Goal: Obtain resource: Obtain resource

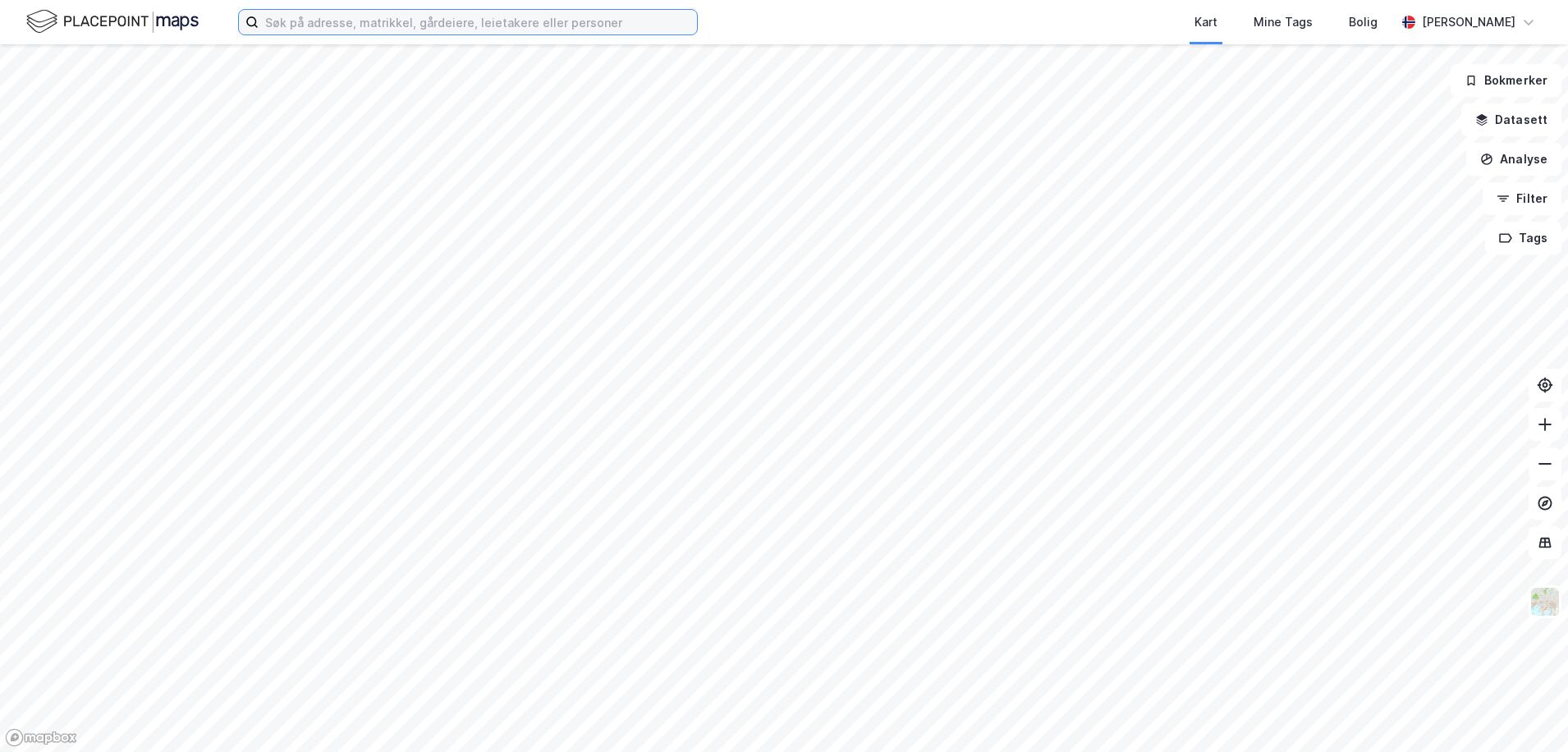
click at [354, 33] on input at bounding box center [478, 22] width 438 height 25
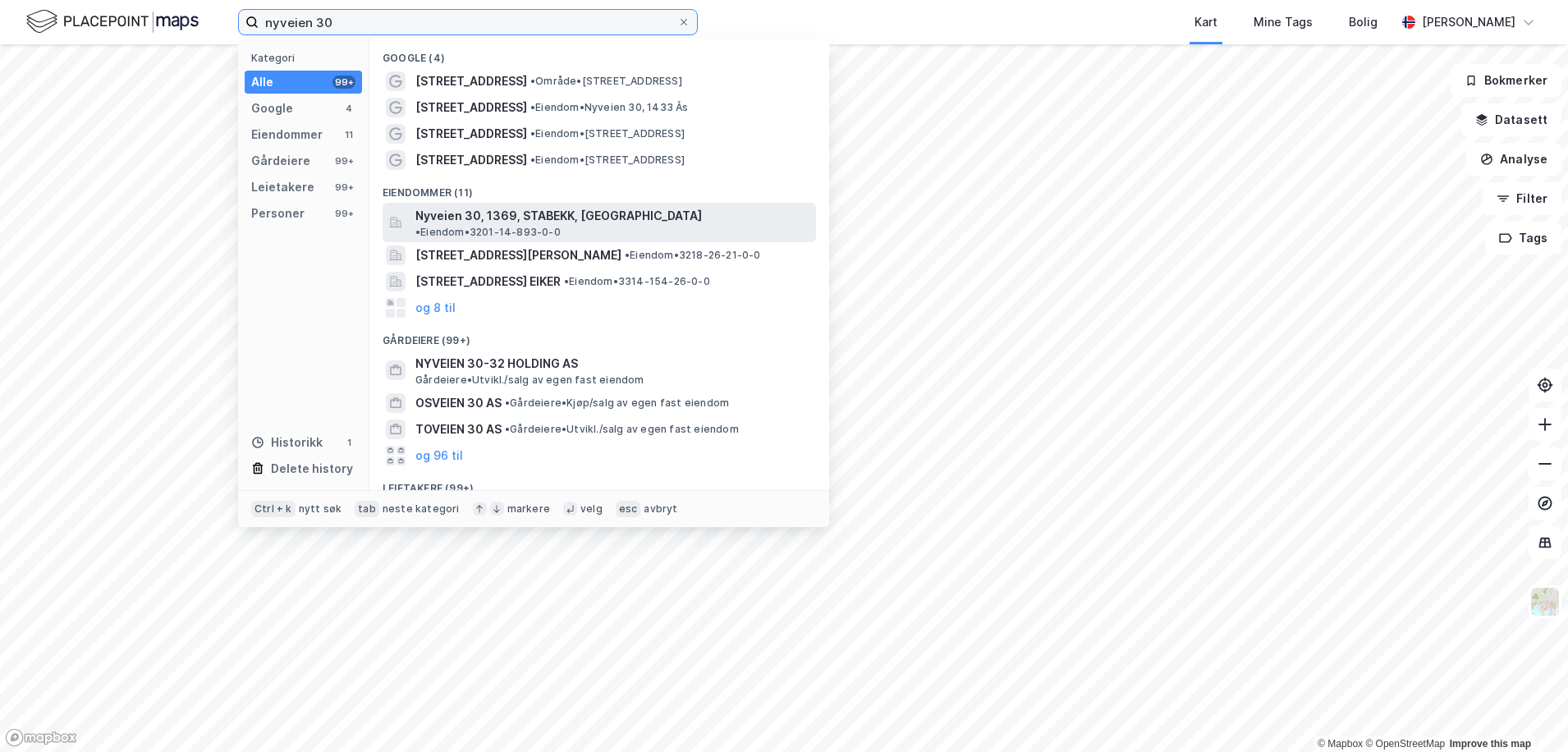
type input "nyveien 30"
click at [452, 206] on span "Nyveien 30, 1369, STABEKK, [GEOGRAPHIC_DATA]" at bounding box center [558, 216] width 287 height 20
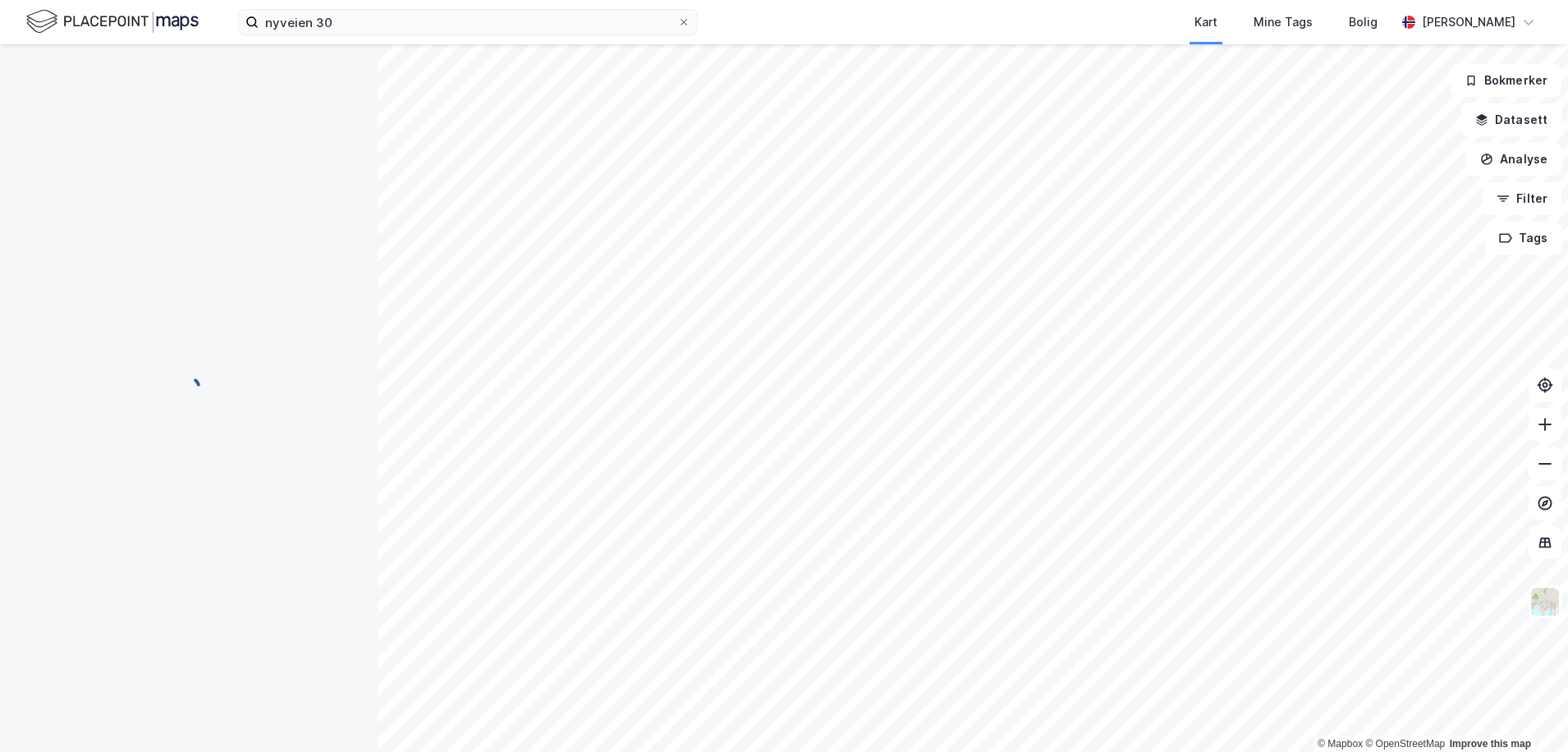
scroll to position [1, 0]
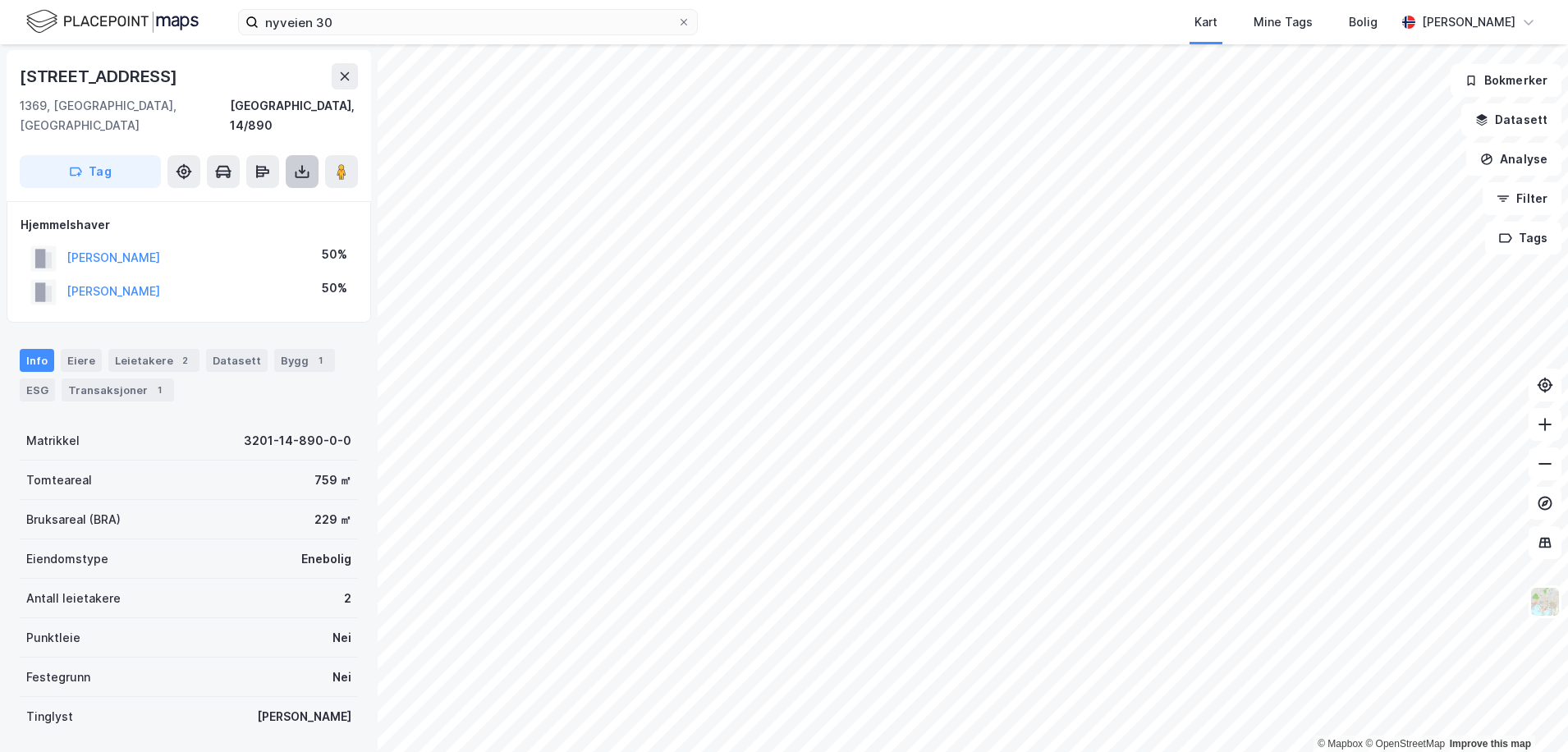
click at [296, 161] on button at bounding box center [302, 171] width 33 height 33
click at [277, 191] on div "Last ned grunnbok" at bounding box center [231, 204] width 175 height 26
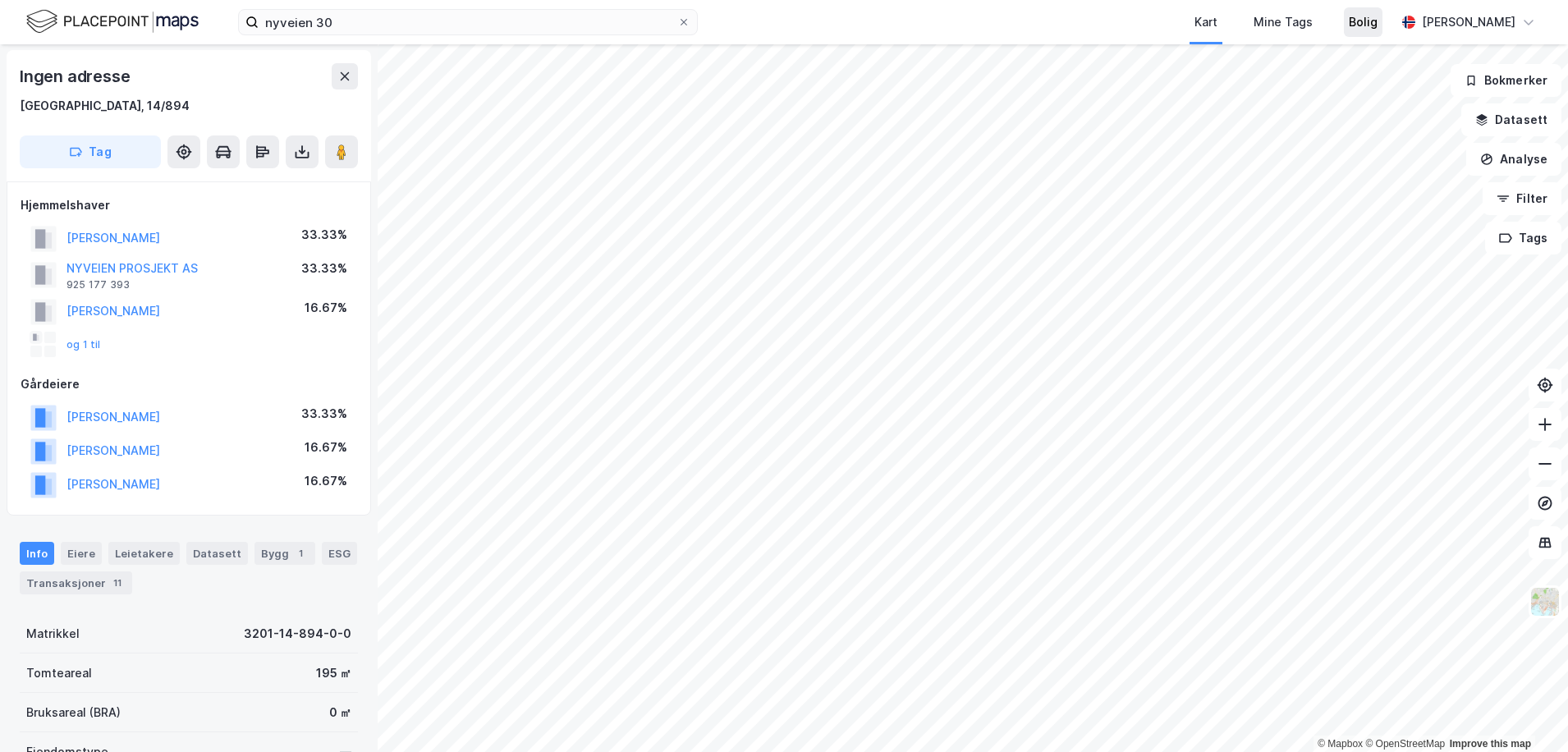
scroll to position [1, 0]
click at [309, 147] on icon at bounding box center [302, 152] width 16 height 16
click at [235, 184] on div "Last ned grunnbok" at bounding box center [221, 184] width 96 height 13
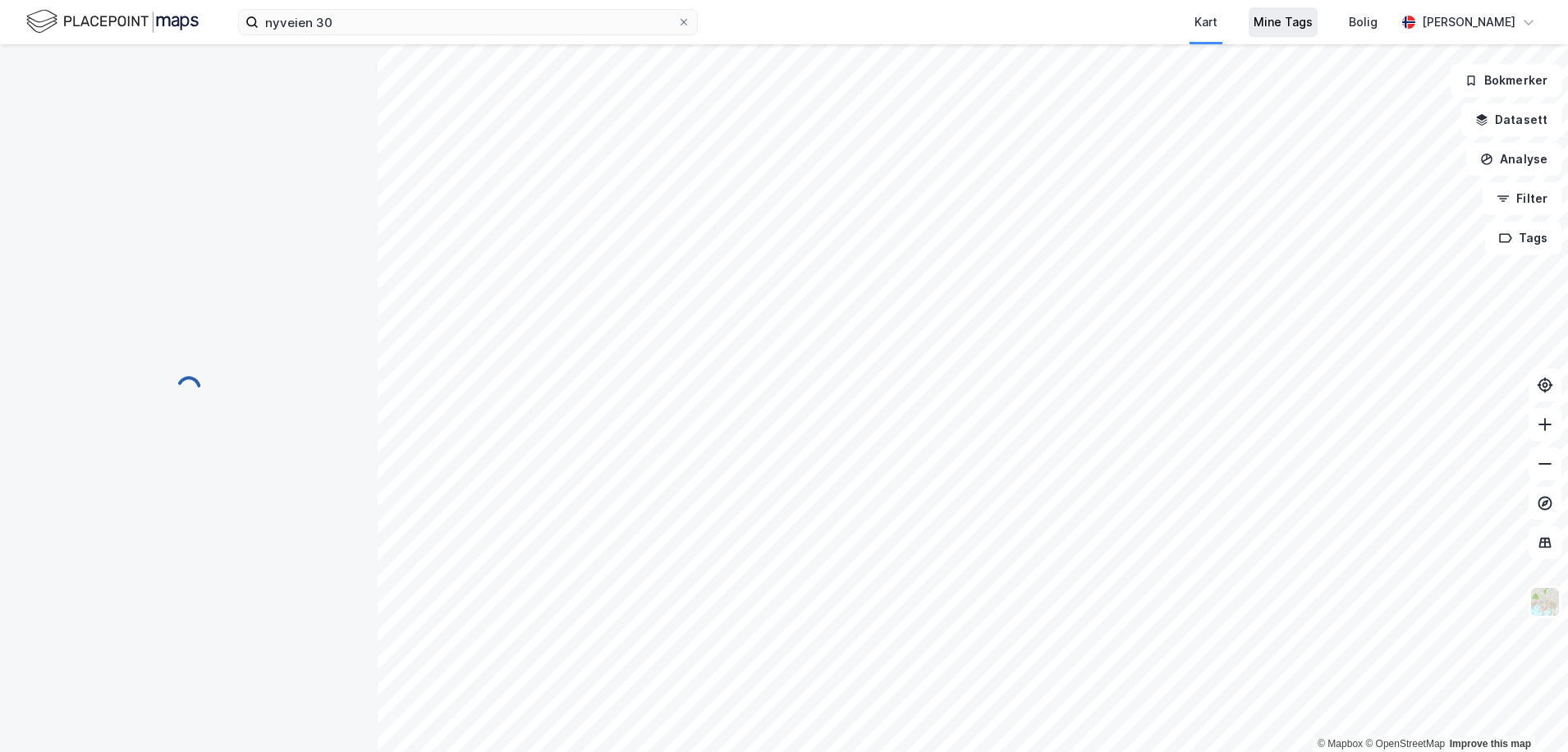
scroll to position [1, 0]
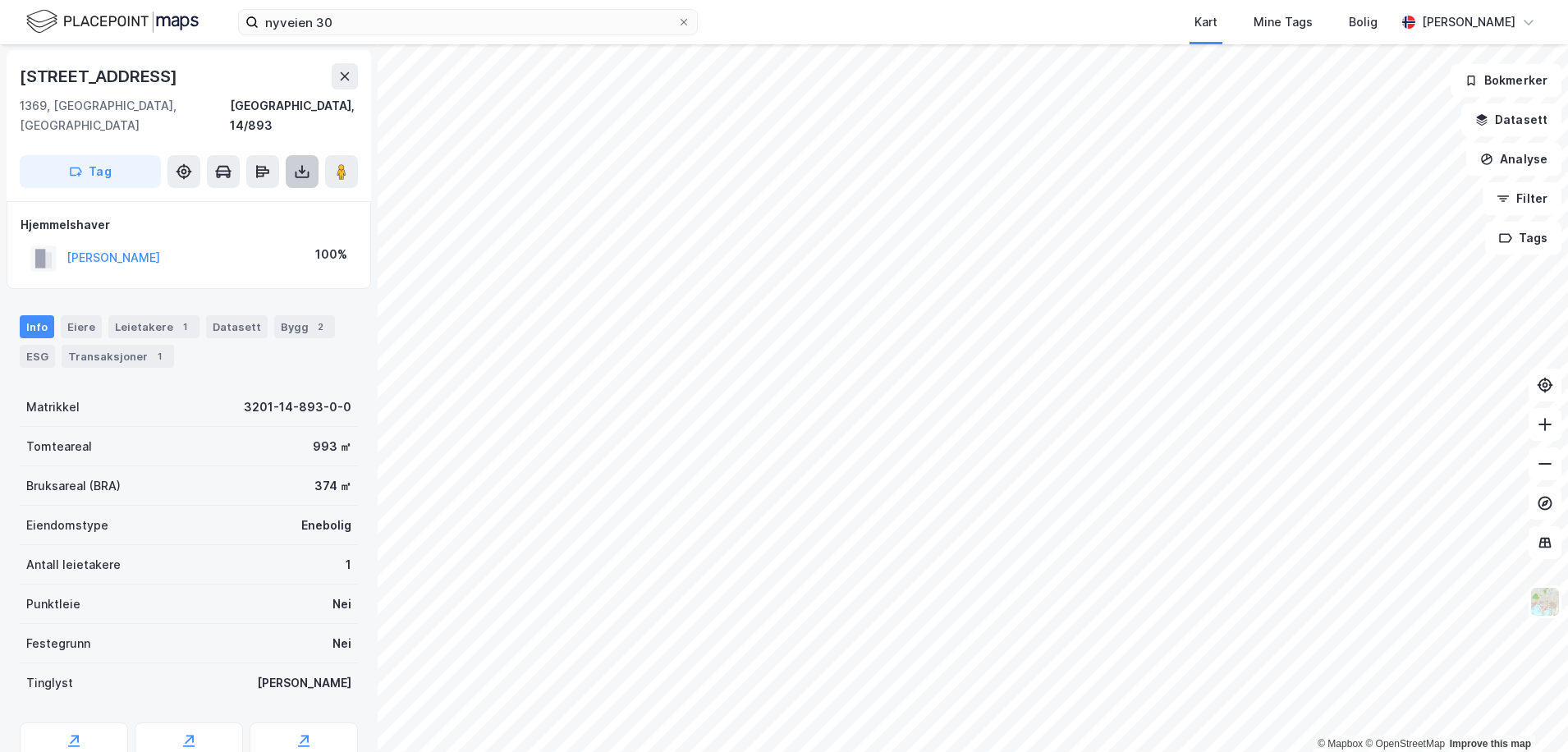
click at [301, 163] on icon at bounding box center [302, 171] width 16 height 16
click at [226, 198] on div "Last ned grunnbok" at bounding box center [221, 204] width 96 height 13
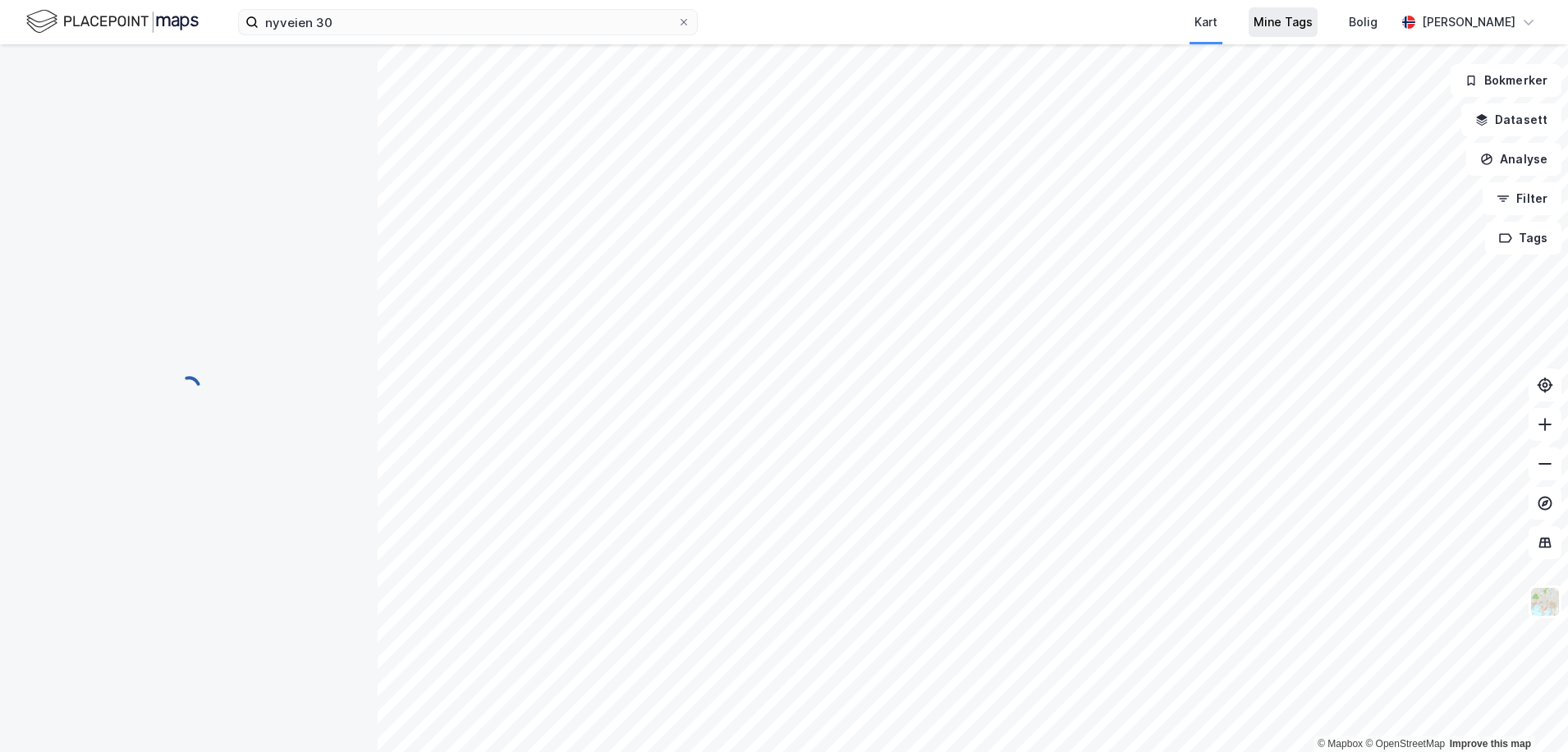
scroll to position [1, 0]
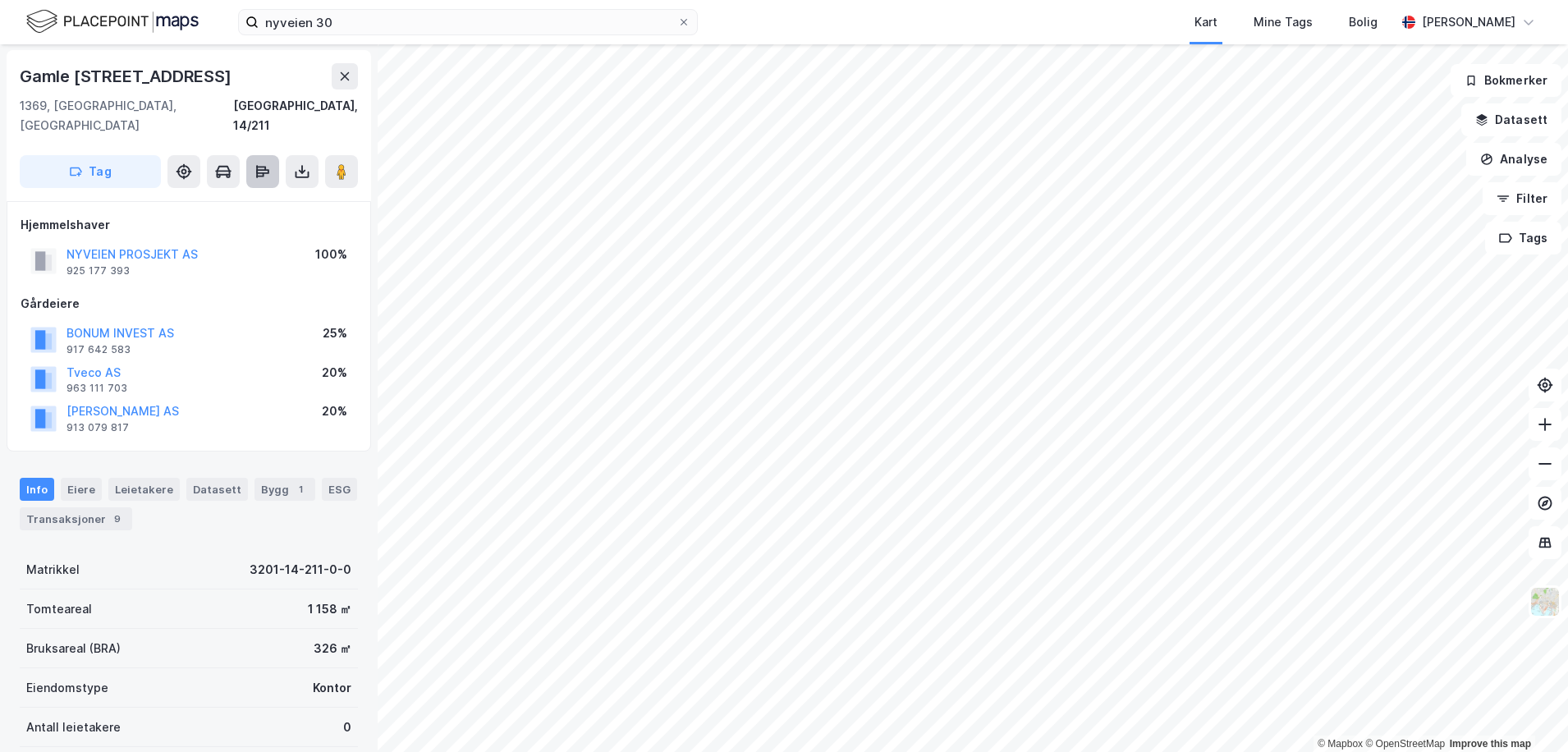
click at [275, 155] on button at bounding box center [263, 171] width 33 height 33
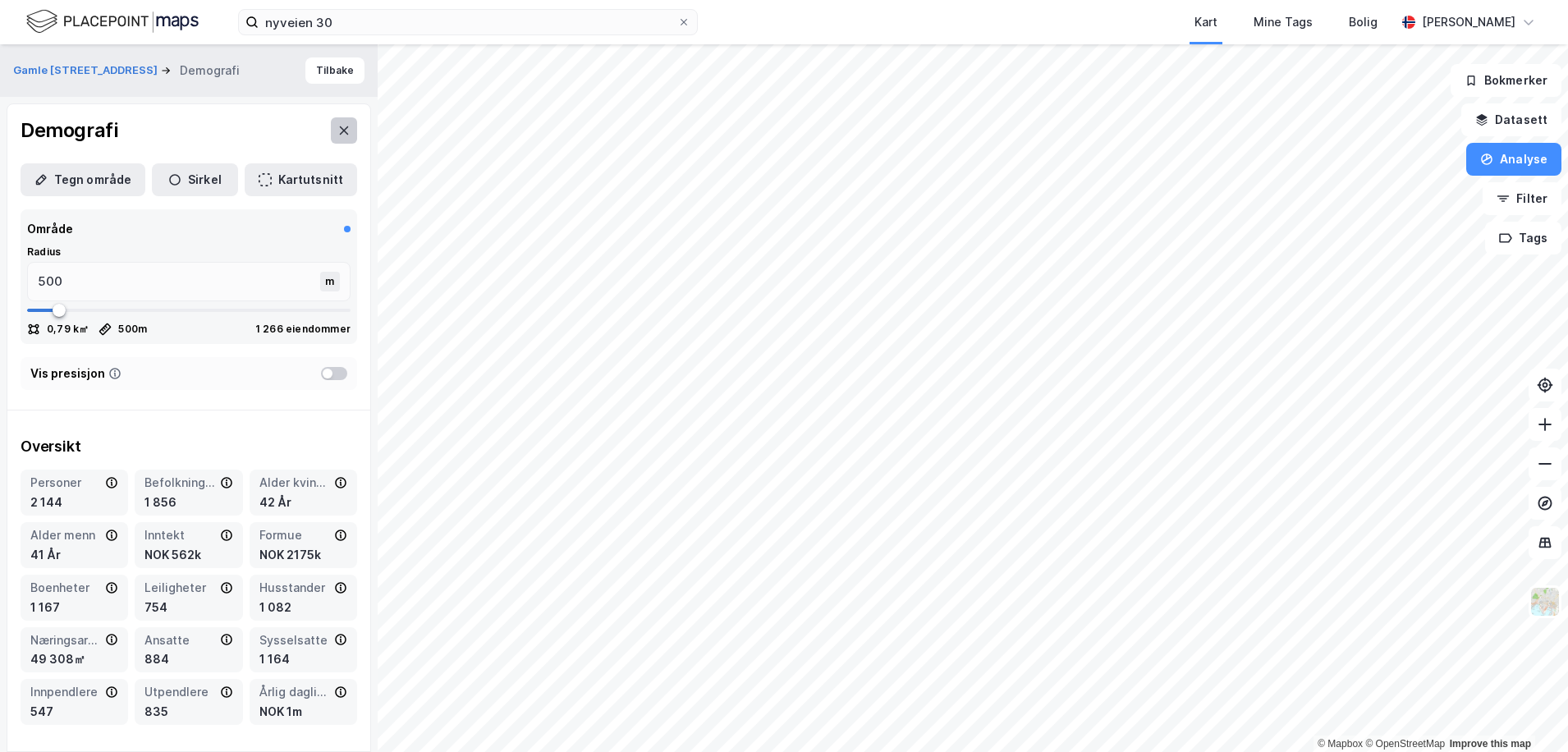
click at [331, 130] on button at bounding box center [344, 131] width 26 height 26
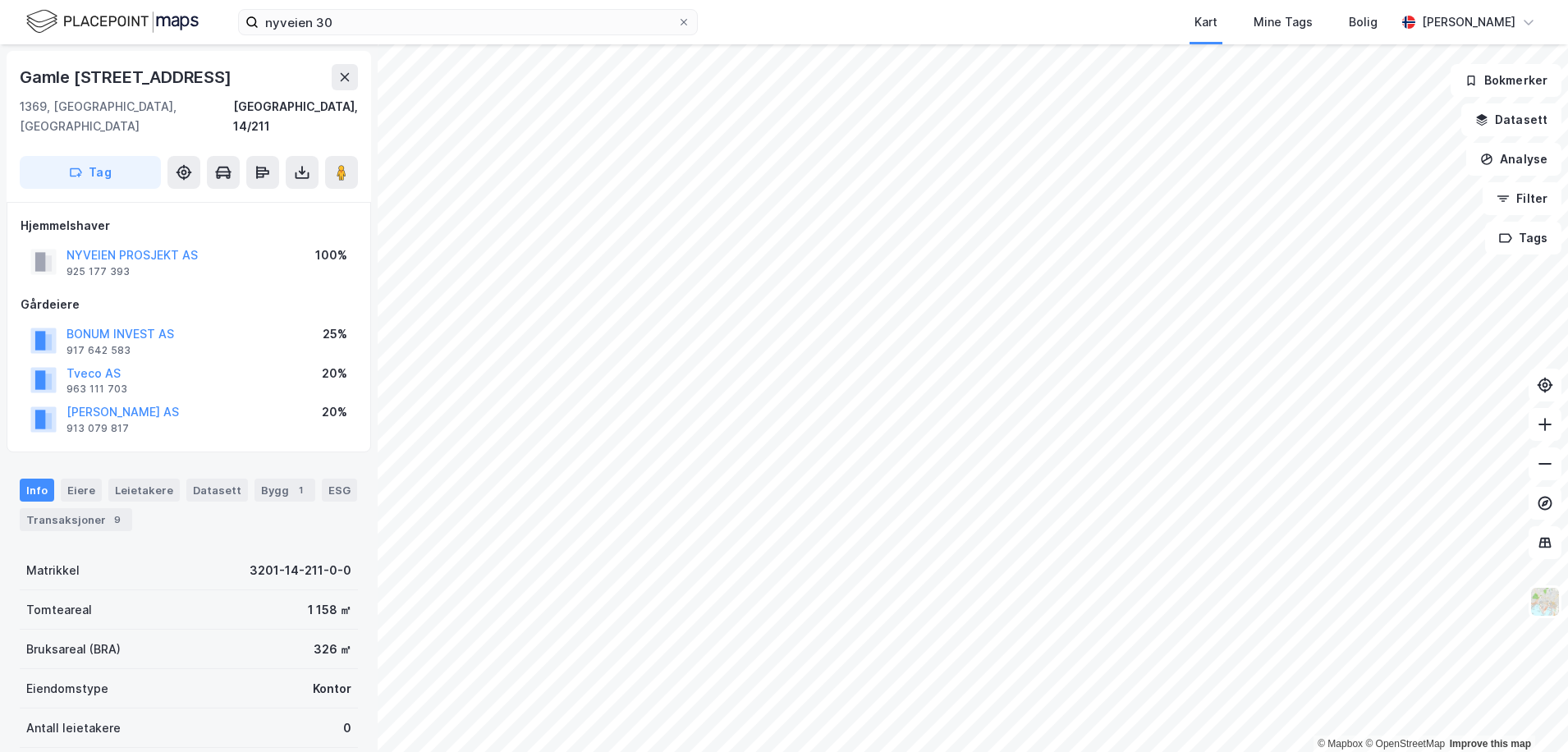
scroll to position [1, 0]
click at [258, 169] on icon at bounding box center [263, 171] width 13 height 5
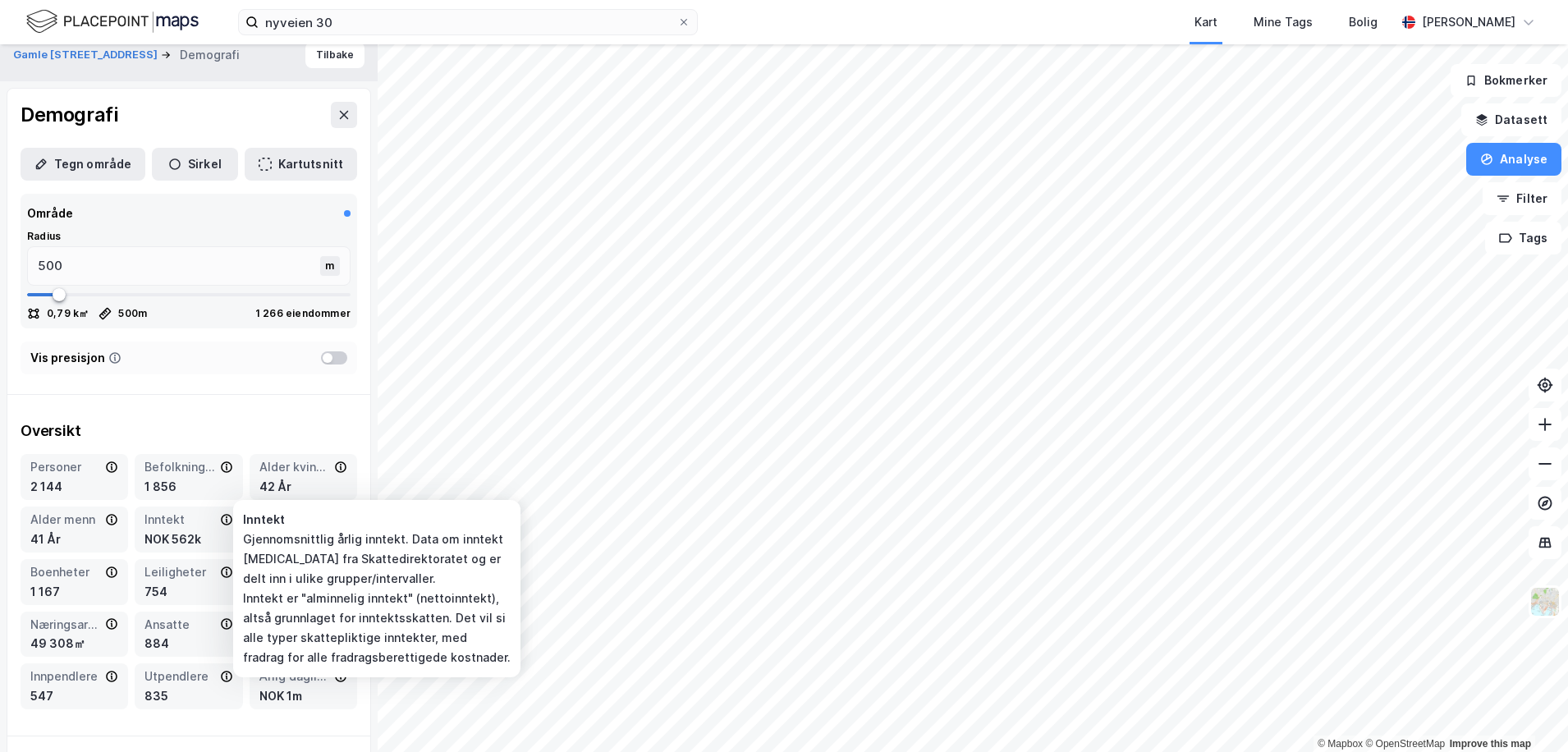
scroll to position [0, 0]
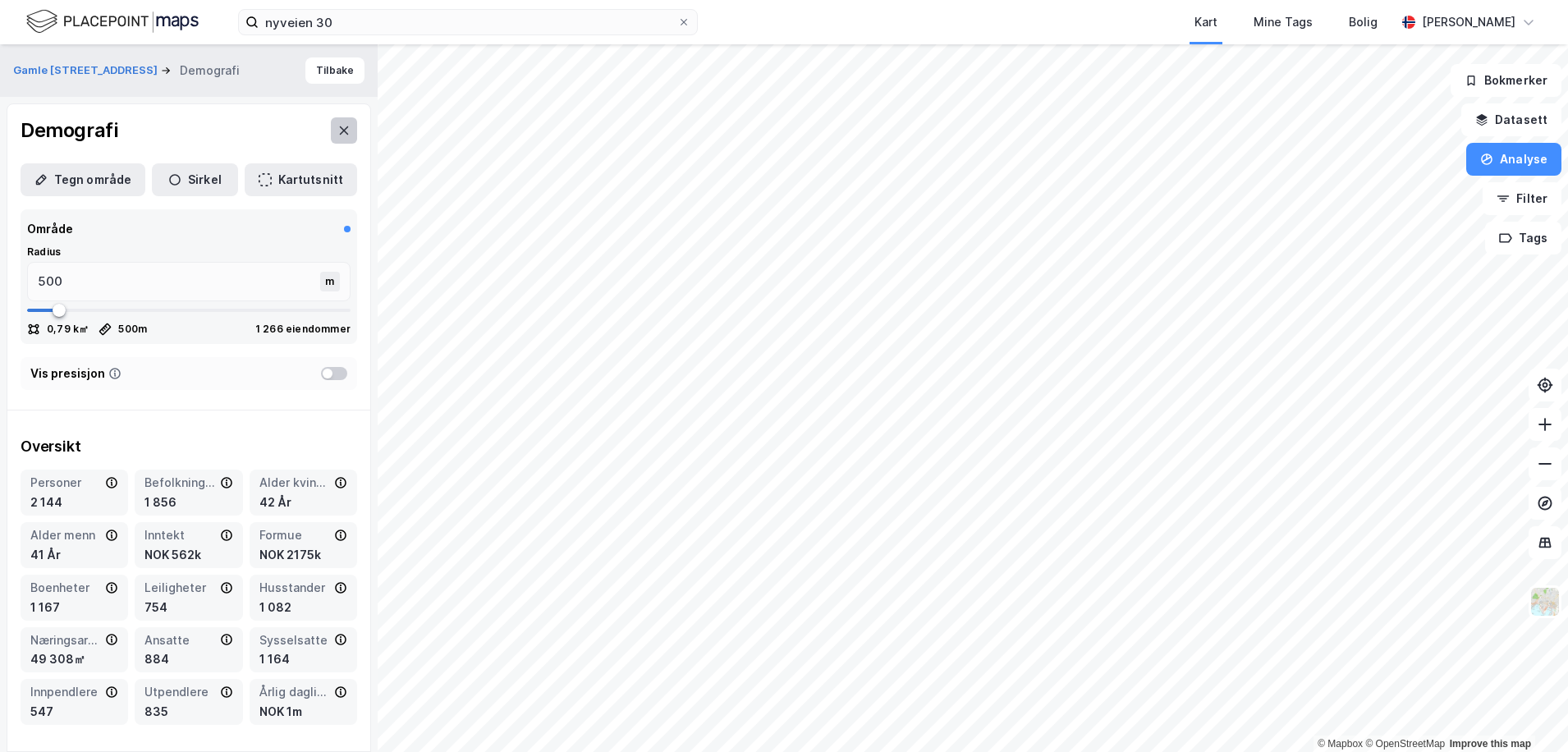
click at [338, 137] on icon at bounding box center [344, 131] width 13 height 13
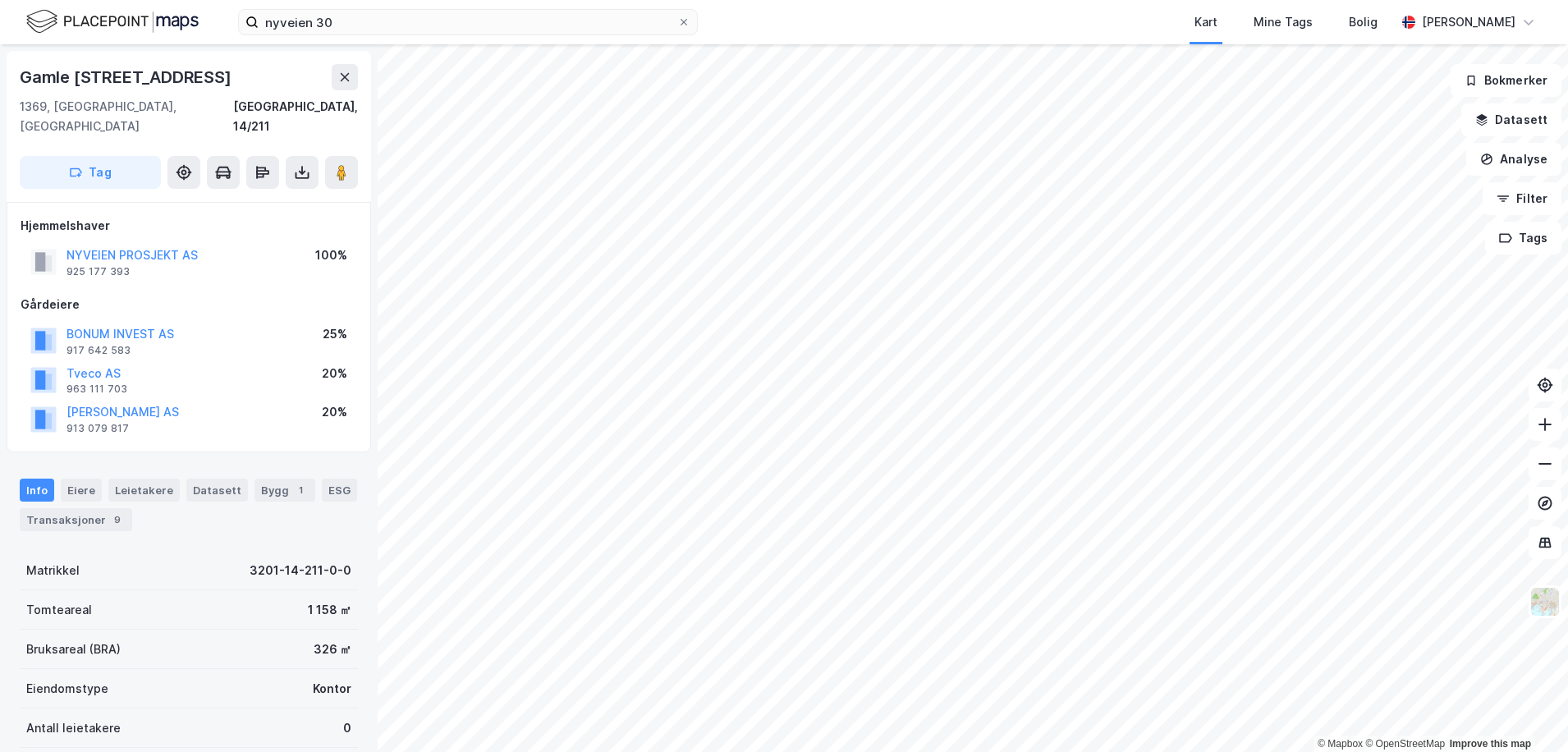
scroll to position [1, 0]
click at [305, 161] on button at bounding box center [302, 171] width 33 height 33
click at [266, 194] on div "Last ned grunnbok" at bounding box center [231, 204] width 175 height 26
